Goal: Information Seeking & Learning: Learn about a topic

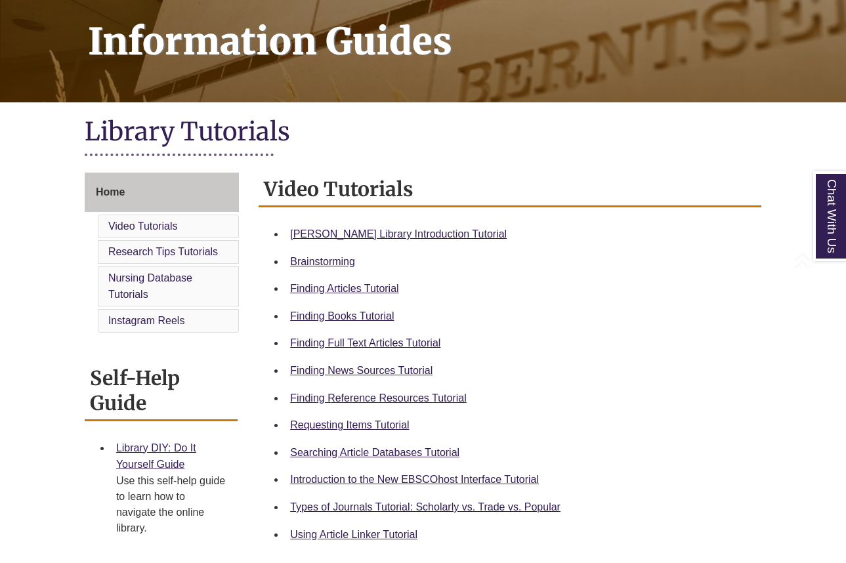
scroll to position [197, 0]
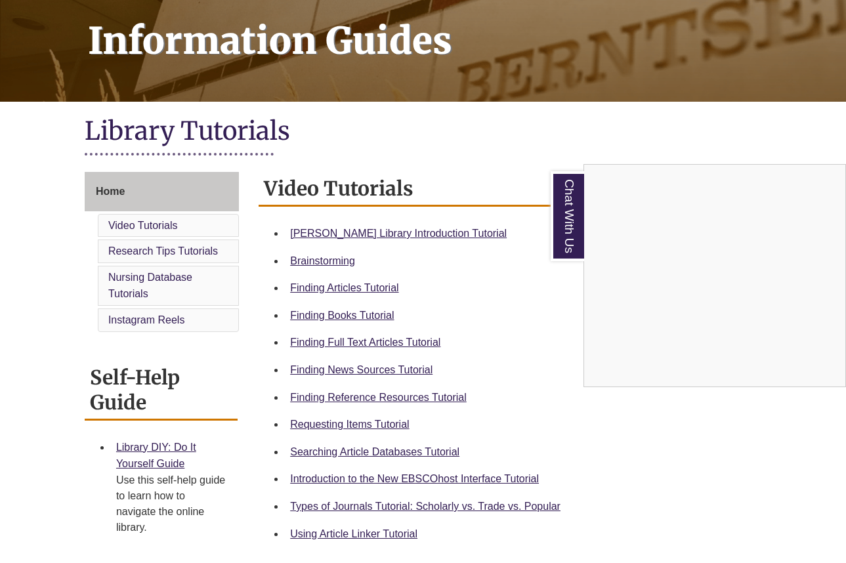
click at [445, 400] on div "Chat With Us" at bounding box center [423, 281] width 846 height 563
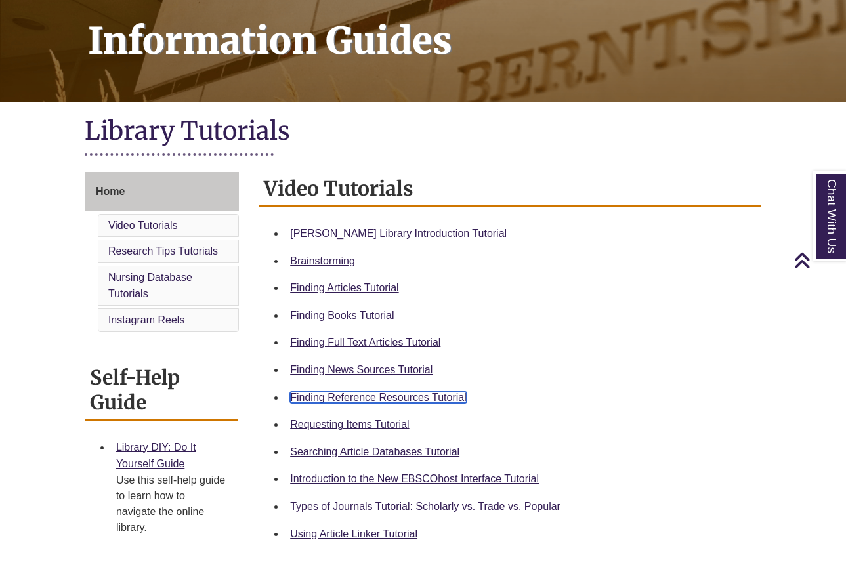
click at [431, 400] on link "Finding Reference Resources Tutorial" at bounding box center [378, 397] width 177 height 11
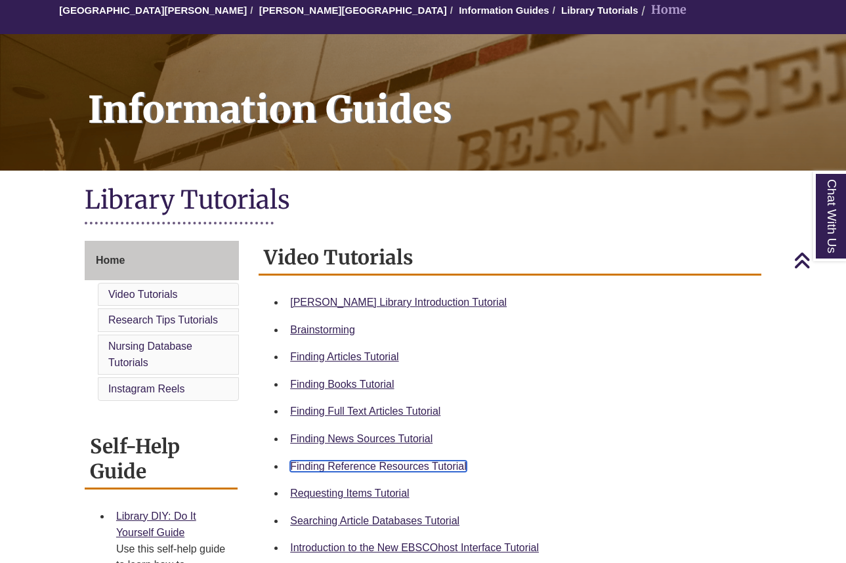
scroll to position [0, 0]
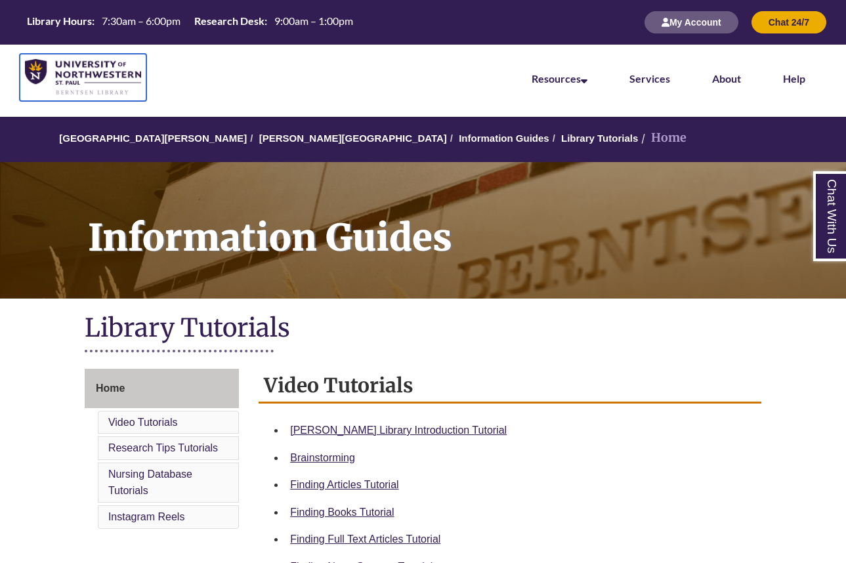
click at [84, 76] on img at bounding box center [83, 77] width 116 height 37
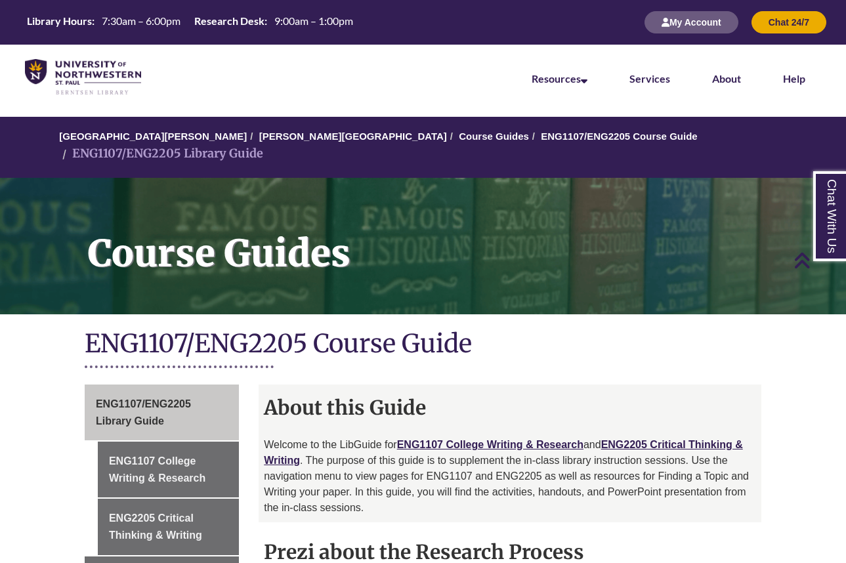
scroll to position [263, 0]
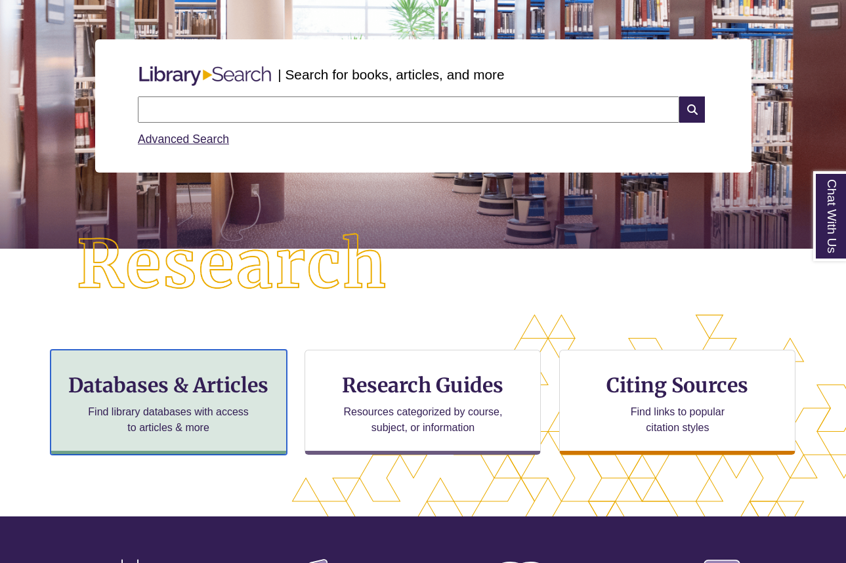
click at [258, 411] on div "Databases & Articles Find library databases with access to articles & more" at bounding box center [169, 402] width 236 height 105
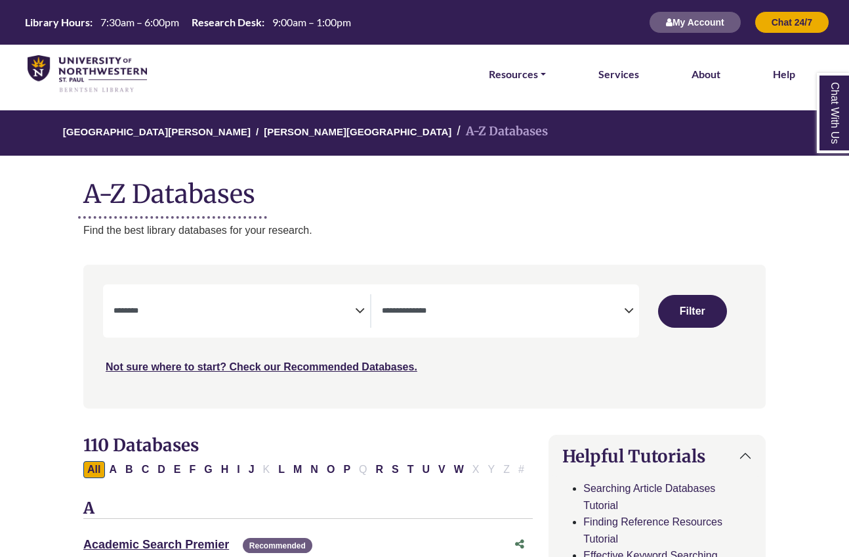
select select "Database Subject Filter"
click at [568, 300] on span "Search filters" at bounding box center [503, 310] width 242 height 33
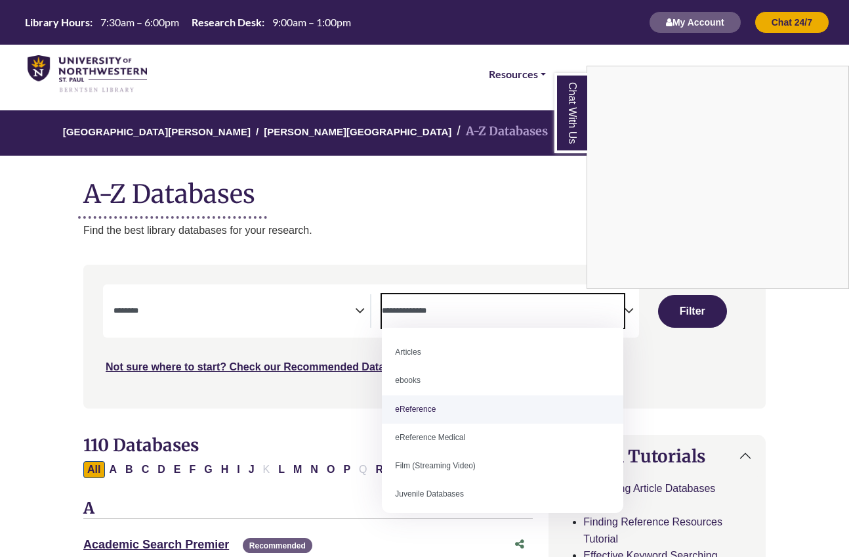
select select "*****"
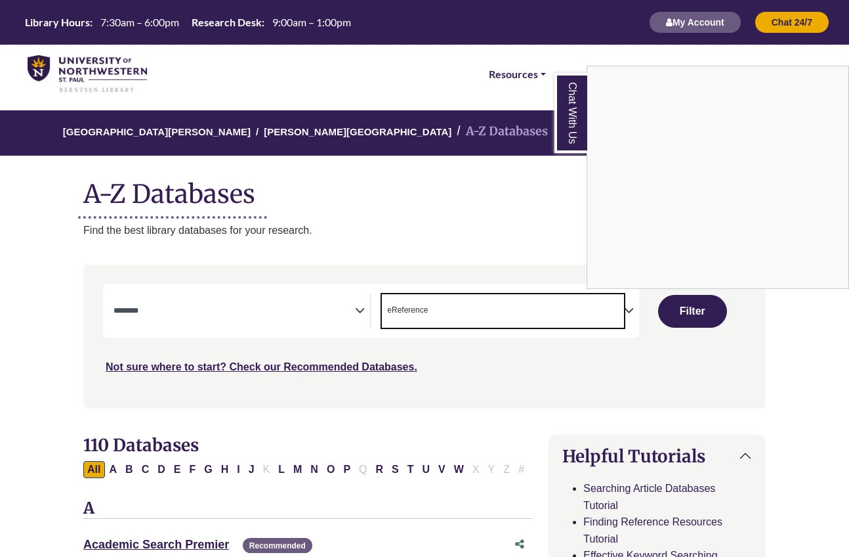
scroll to position [25, 0]
click at [224, 312] on div "Chat With Us" at bounding box center [424, 278] width 849 height 557
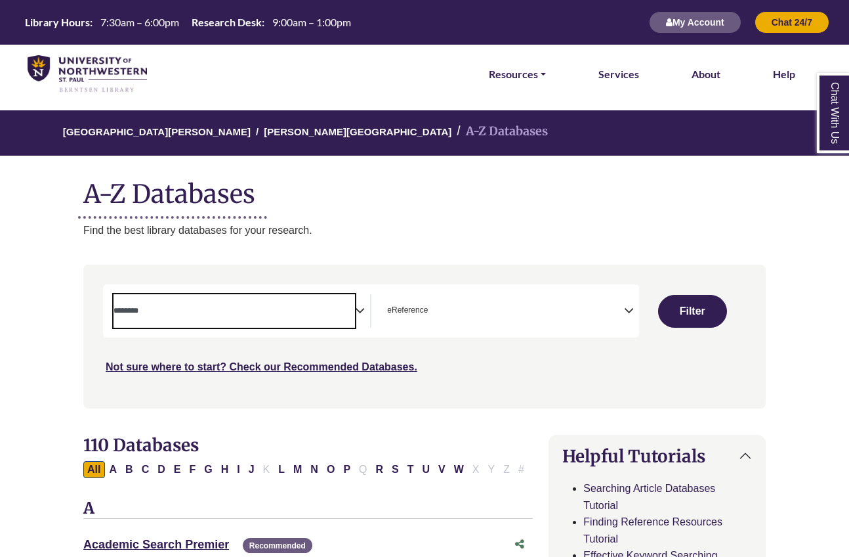
click at [244, 306] on span "Search filters" at bounding box center [235, 308] width 242 height 11
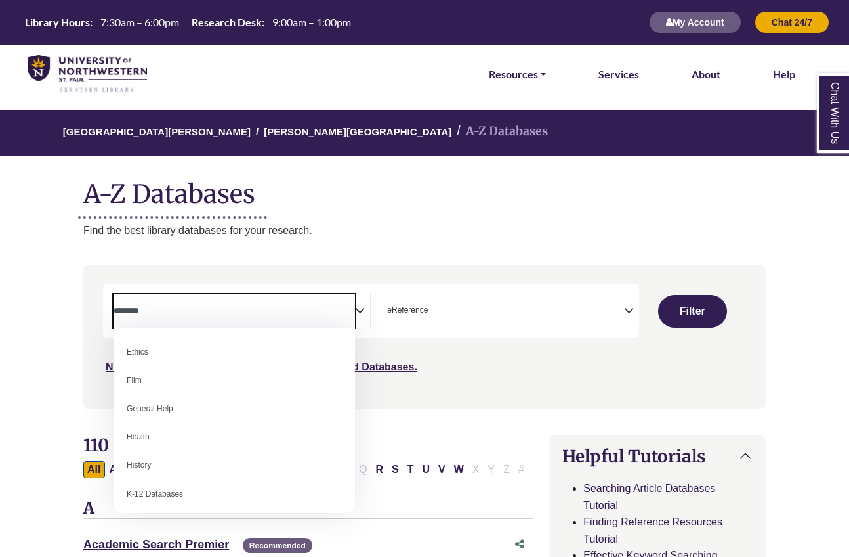
scroll to position [525, 0]
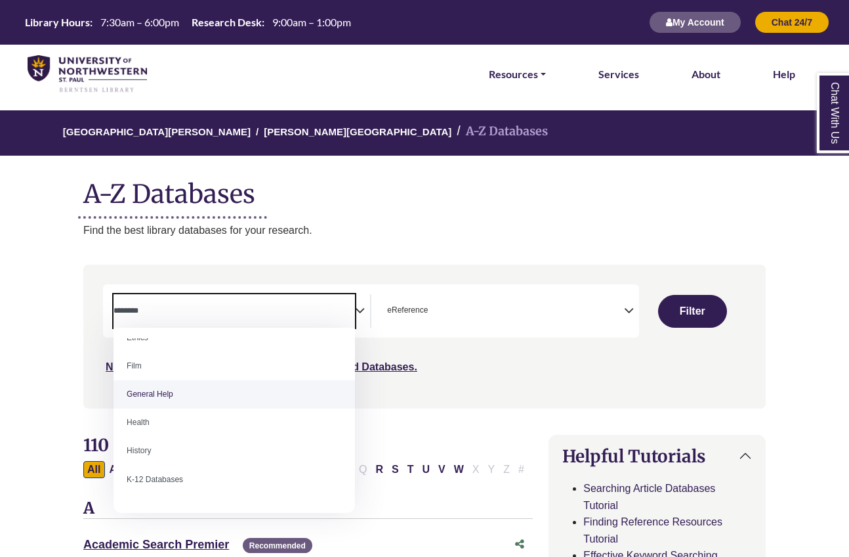
select select "*****"
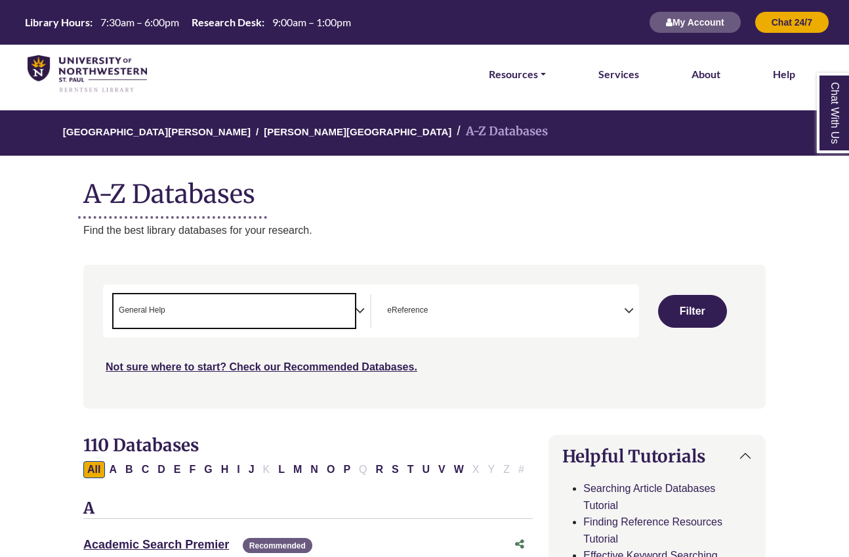
scroll to position [252, 0]
click at [321, 309] on span "× General Help" at bounding box center [235, 310] width 242 height 33
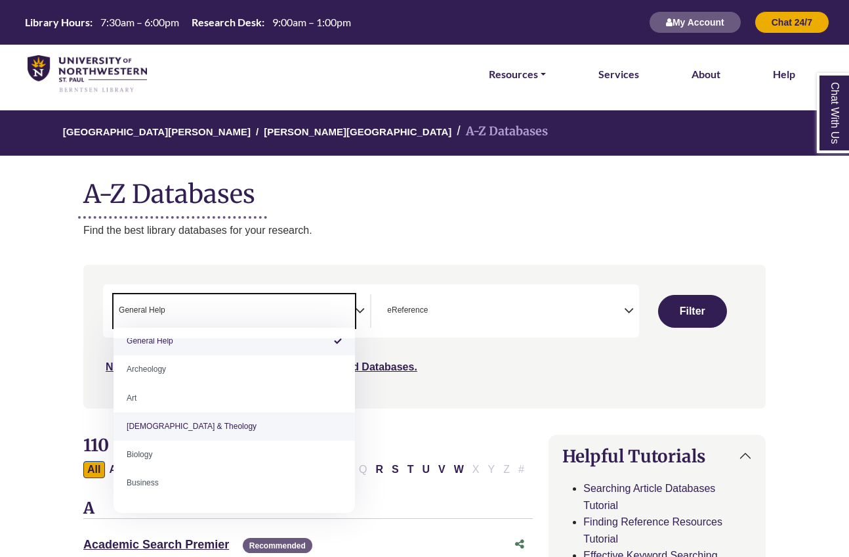
scroll to position [0, 0]
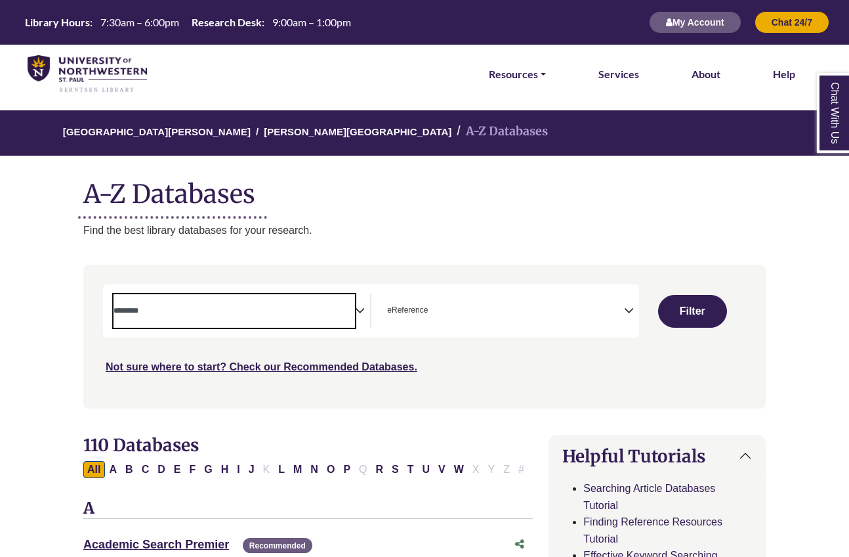
click at [85, 349] on div "**********" at bounding box center [424, 336] width 683 height 133
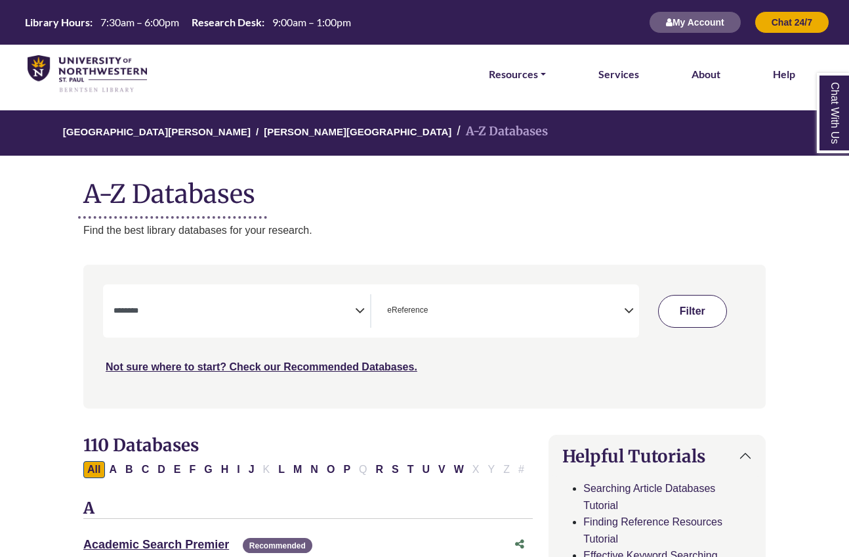
click at [693, 306] on button "Filter" at bounding box center [692, 311] width 68 height 33
select select "Database Subject Filter"
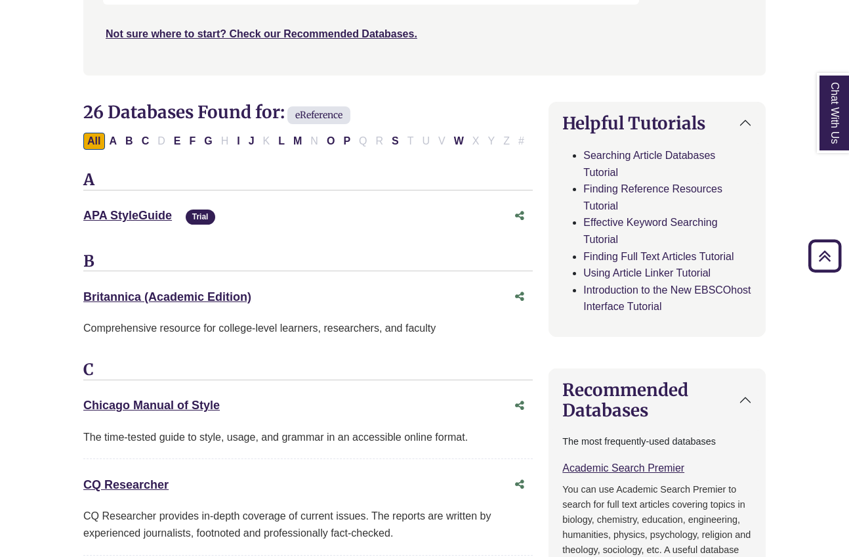
scroll to position [328, 0]
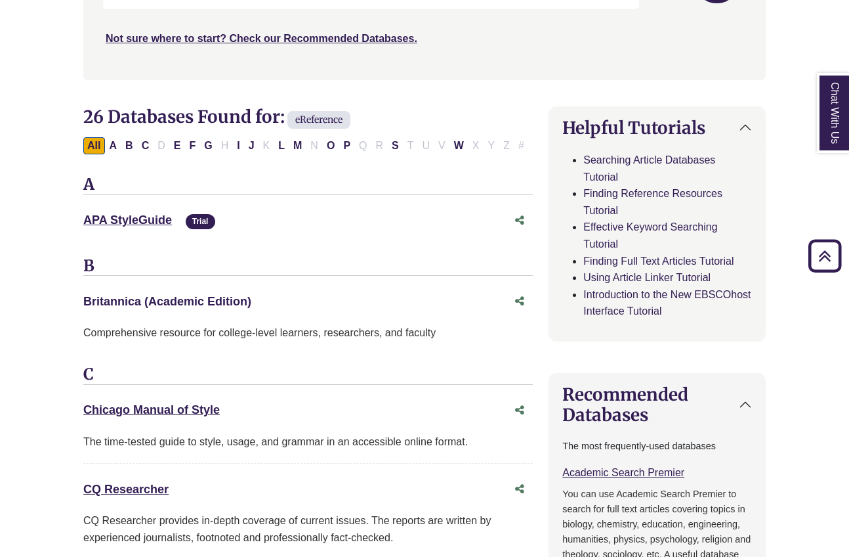
click at [207, 300] on link "Britannica (Academic Edition) This link opens in a new window" at bounding box center [167, 301] width 168 height 13
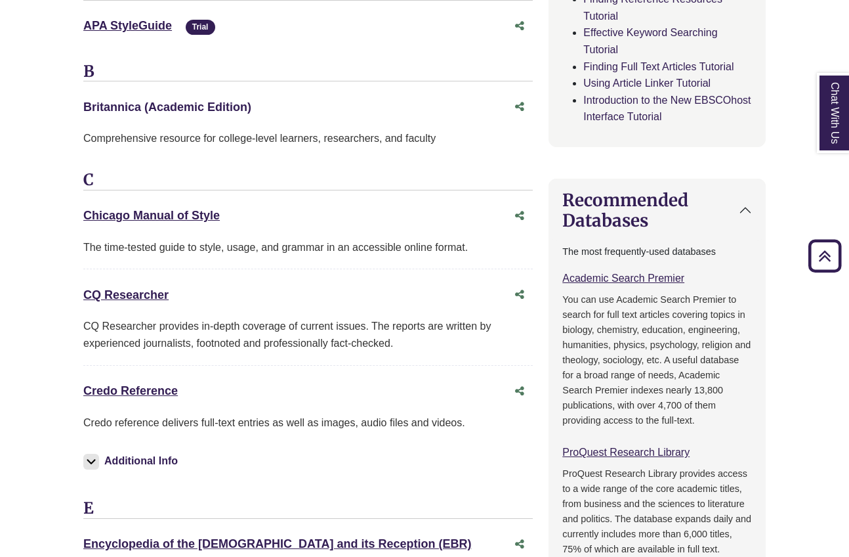
scroll to position [525, 0]
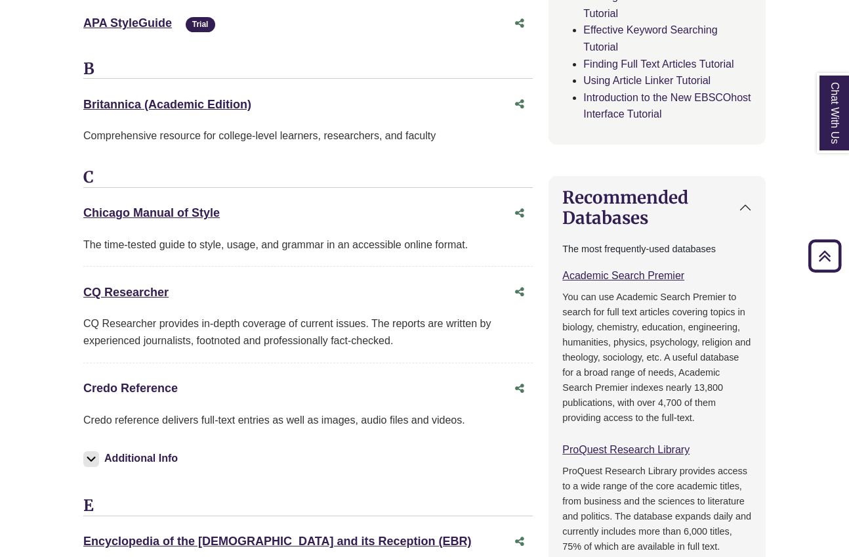
click at [159, 387] on link "Credo Reference This link opens in a new window" at bounding box center [130, 387] width 95 height 13
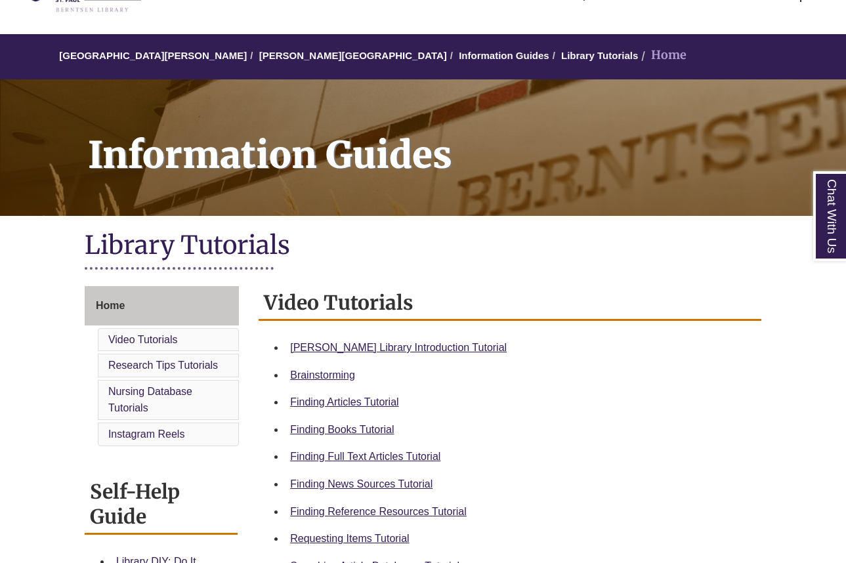
scroll to position [197, 0]
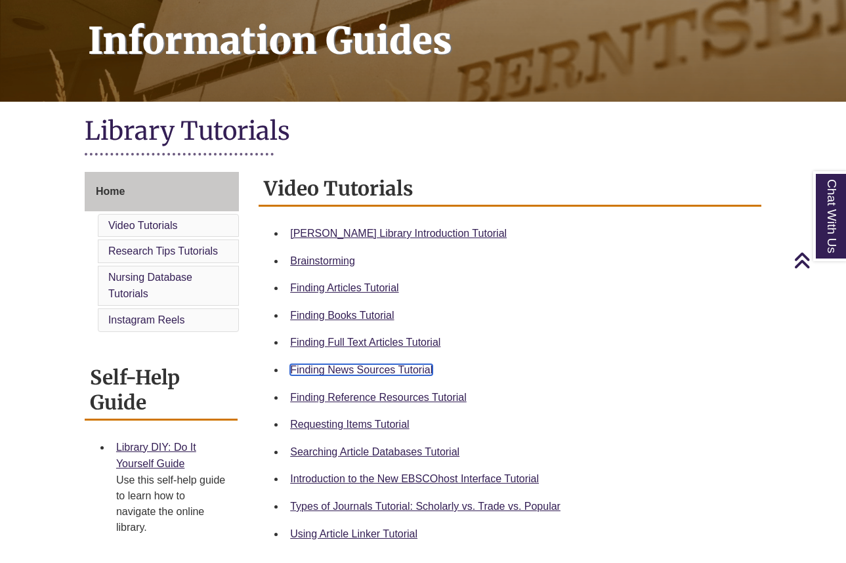
click at [386, 366] on link "Finding News Sources Tutorial" at bounding box center [361, 369] width 142 height 11
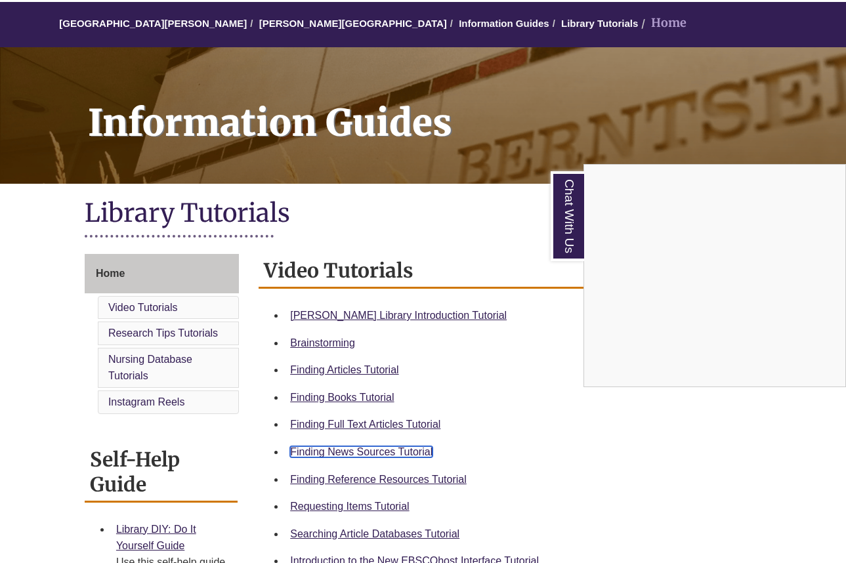
scroll to position [0, 0]
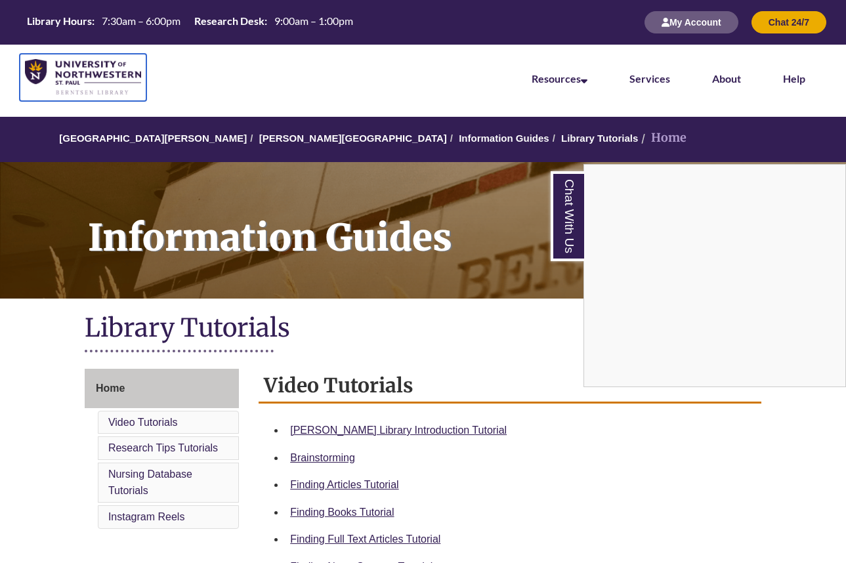
click at [62, 74] on img at bounding box center [83, 77] width 116 height 37
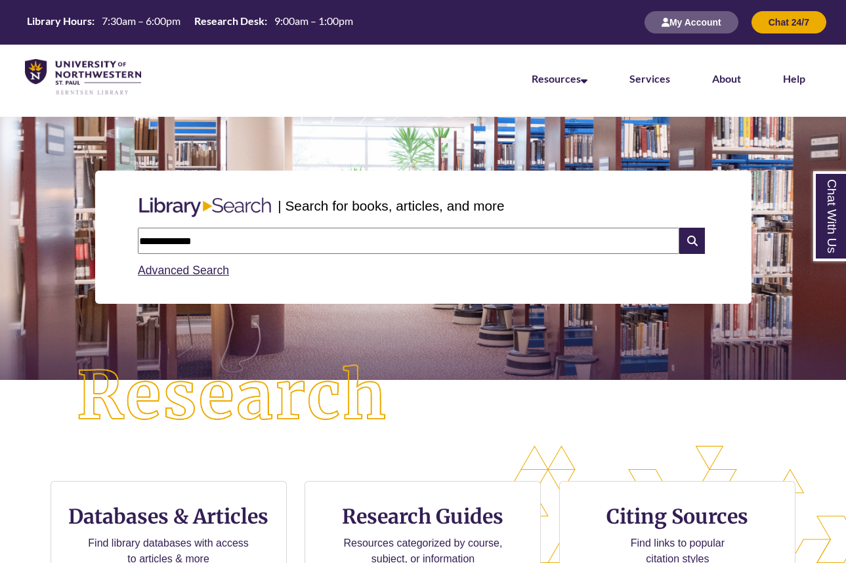
type input "**********"
